Goal: Information Seeking & Learning: Learn about a topic

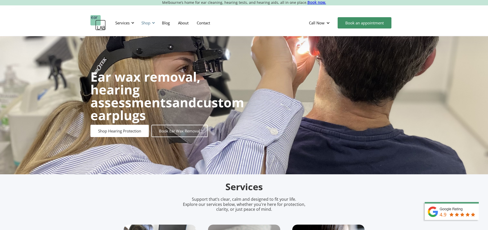
click at [150, 23] on div "Shop" at bounding box center [145, 22] width 9 height 5
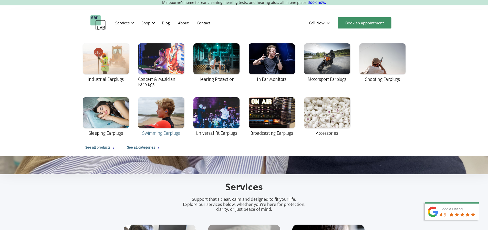
click at [166, 109] on div at bounding box center [161, 112] width 46 height 31
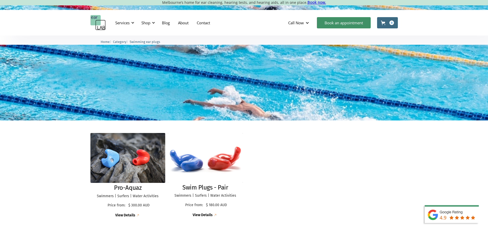
scroll to position [77, 0]
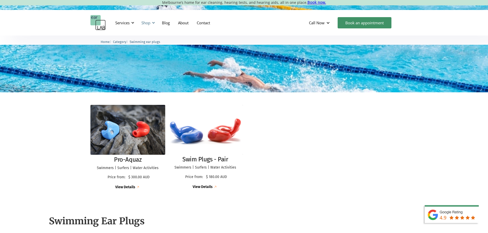
click at [149, 22] on div "Shop" at bounding box center [145, 22] width 9 height 5
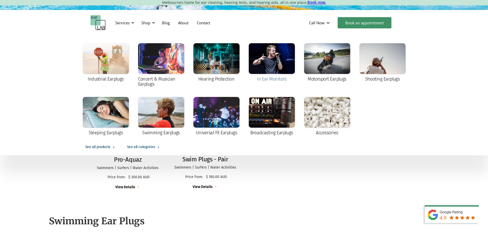
click at [282, 61] on div at bounding box center [272, 58] width 46 height 31
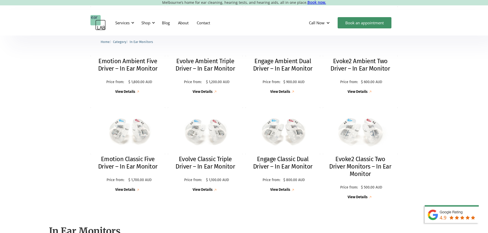
scroll to position [155, 0]
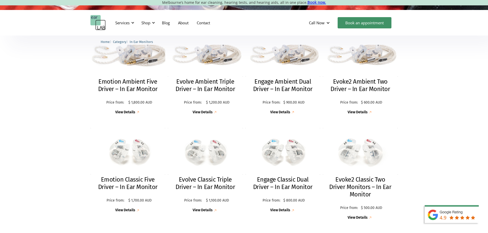
click at [132, 57] on img at bounding box center [128, 51] width 82 height 55
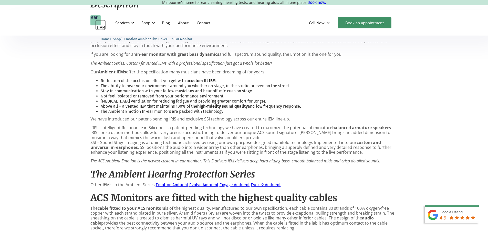
scroll to position [303, 0]
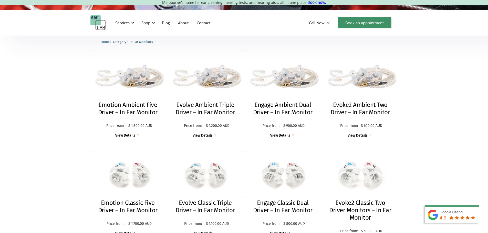
scroll to position [124, 0]
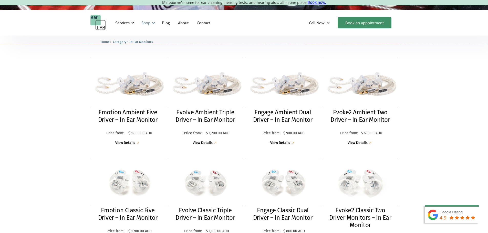
click at [150, 24] on div "Shop" at bounding box center [145, 22] width 9 height 5
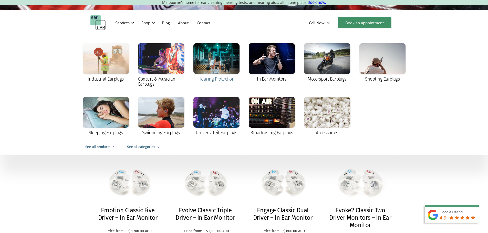
click at [210, 58] on div at bounding box center [216, 58] width 46 height 31
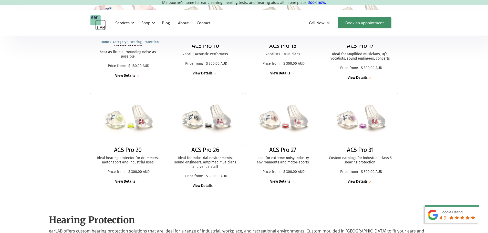
scroll to position [179, 0]
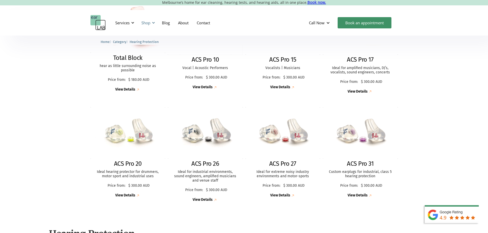
click at [153, 21] on div at bounding box center [154, 23] width 4 height 4
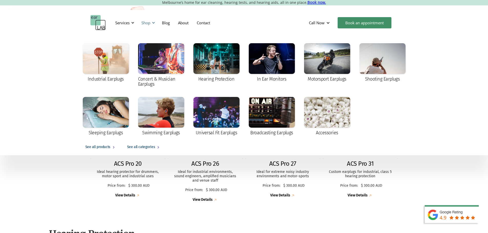
click at [153, 21] on div at bounding box center [154, 23] width 4 height 4
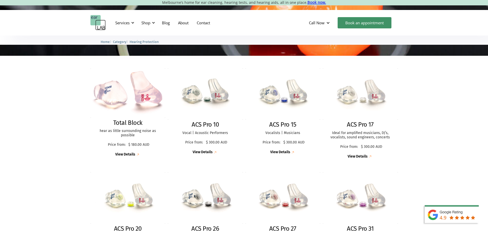
scroll to position [107, 0]
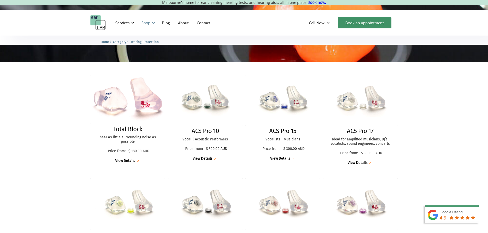
click at [145, 23] on div "Shop" at bounding box center [145, 22] width 9 height 5
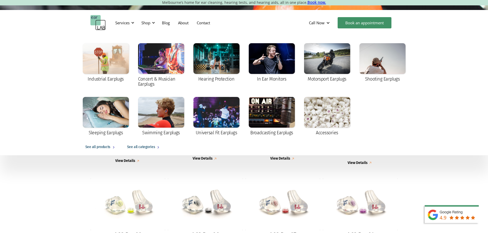
click at [88, 174] on div "Total Block hear as little surrounding noise as possible Price from: $ 180.00 A…" at bounding box center [244, 175] width 488 height 227
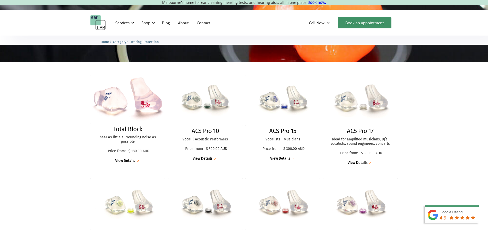
click at [361, 140] on p "Ideal for amplified musicians, DJ’s, vocalists, sound engineers, concerts" at bounding box center [360, 142] width 65 height 9
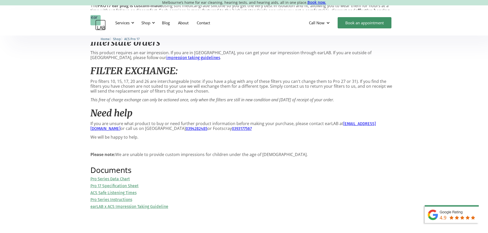
scroll to position [490, 0]
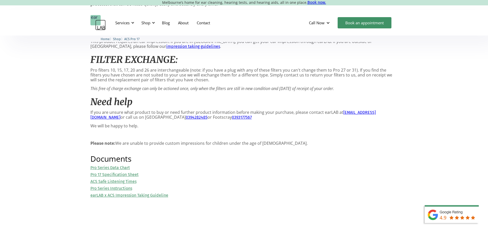
click at [110, 177] on link "Pro 17 Specification Sheet" at bounding box center [114, 174] width 48 height 5
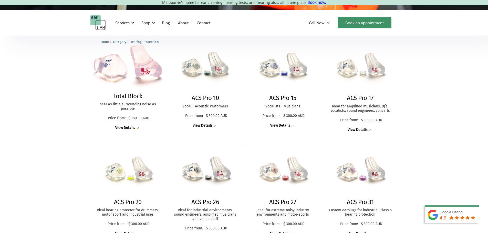
scroll to position [155, 0]
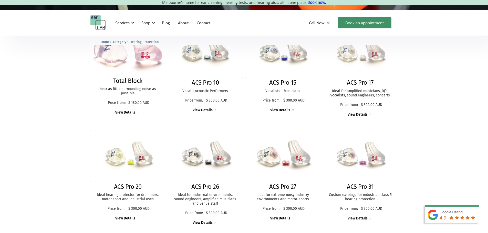
click at [287, 158] on img at bounding box center [283, 156] width 82 height 57
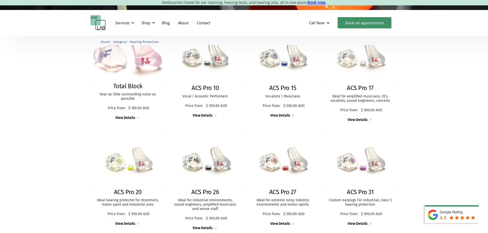
scroll to position [133, 0]
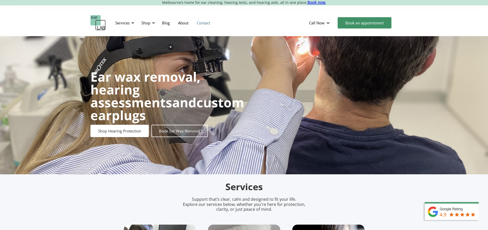
click at [203, 26] on link "Contact" at bounding box center [204, 22] width 22 height 15
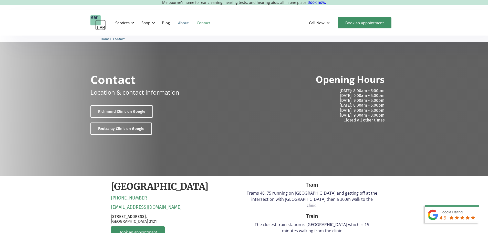
click at [185, 24] on link "About" at bounding box center [183, 22] width 19 height 15
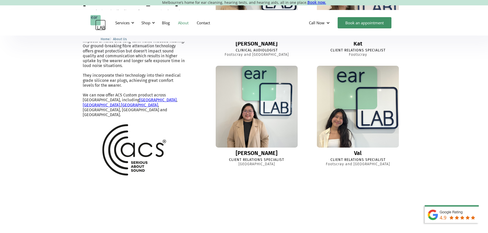
scroll to position [476, 0]
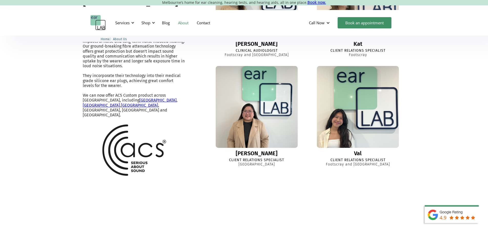
scroll to position [441, 0]
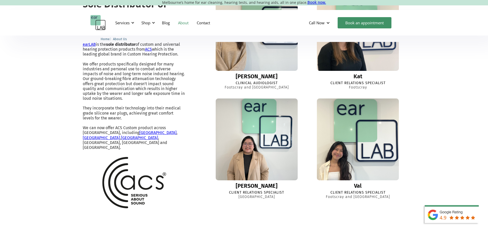
click at [259, 74] on img at bounding box center [256, 29] width 89 height 89
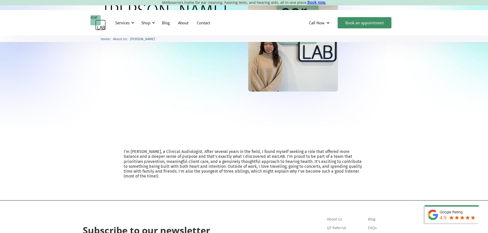
scroll to position [77, 0]
